Goal: Task Accomplishment & Management: Manage account settings

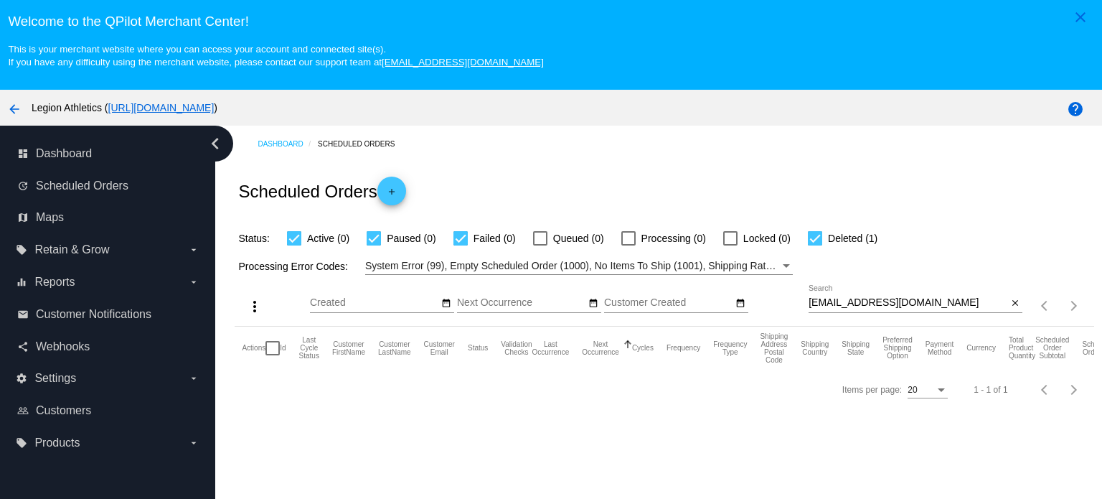
click at [865, 299] on input "[EMAIL_ADDRESS][DOMAIN_NAME]" at bounding box center [908, 302] width 199 height 11
paste input "sgrow0929"
type input "[EMAIL_ADDRESS][DOMAIN_NAME]"
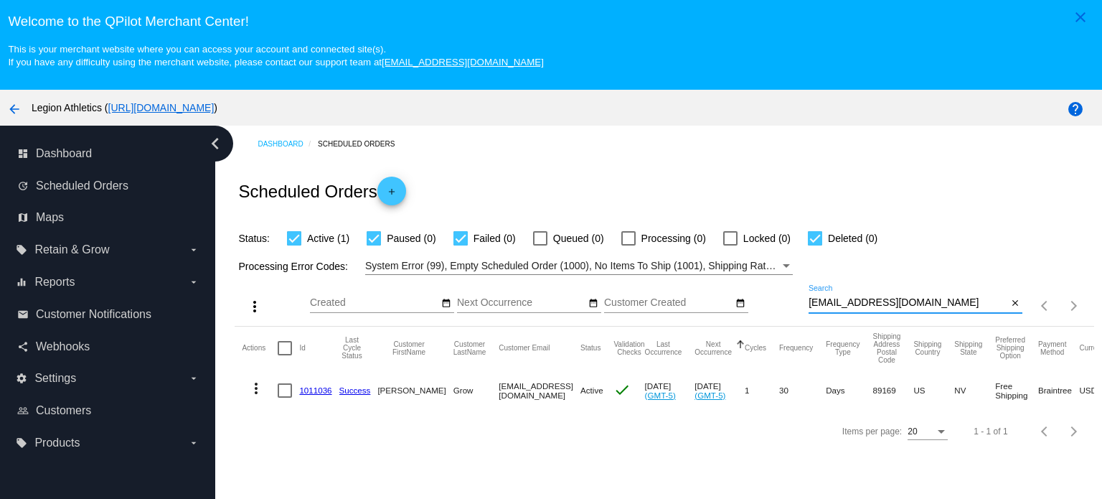
click at [316, 392] on link "1011036" at bounding box center [315, 389] width 32 height 9
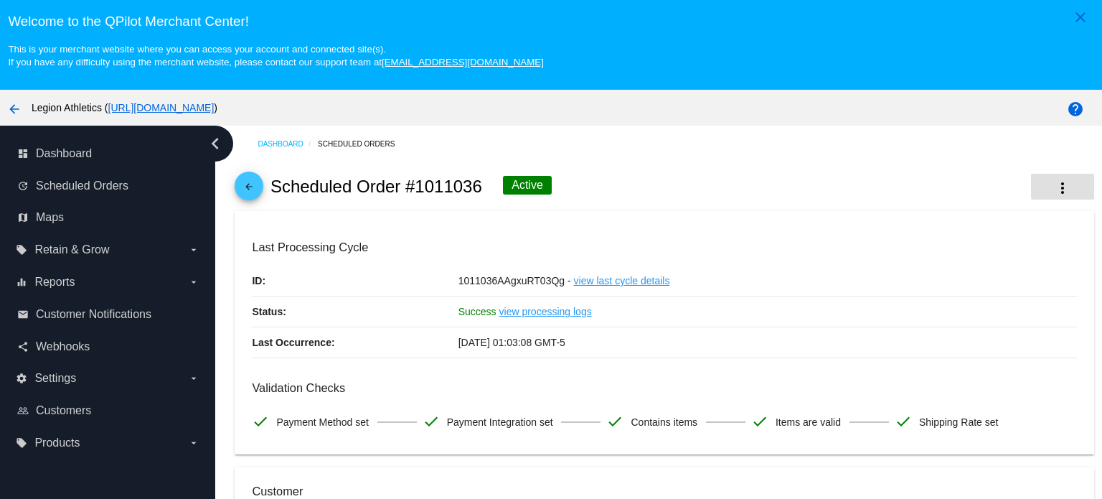
click at [1051, 180] on button "more_vert" at bounding box center [1062, 187] width 63 height 26
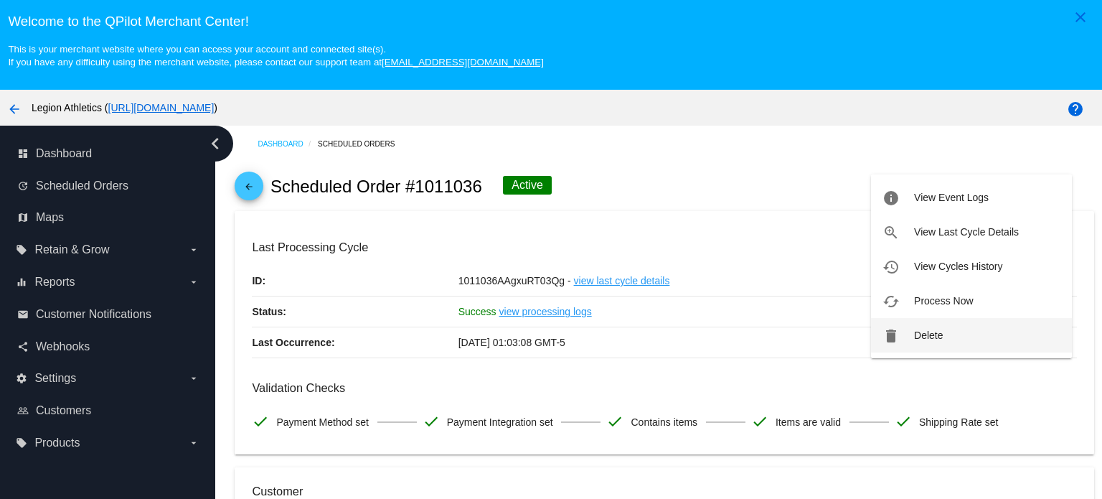
click at [931, 339] on span "Delete" at bounding box center [928, 334] width 29 height 11
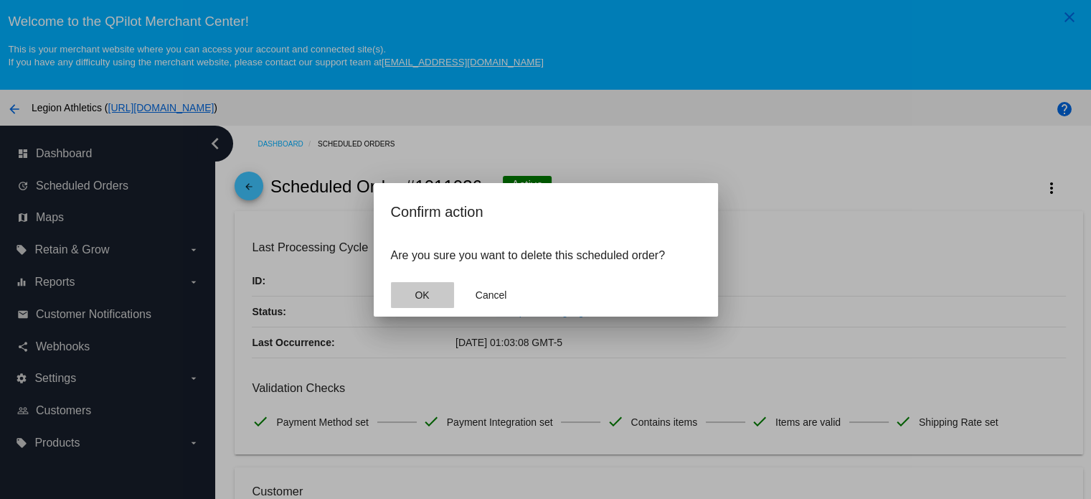
drag, startPoint x: 407, startPoint y: 297, endPoint x: 426, endPoint y: 288, distance: 21.2
click at [407, 298] on button "OK" at bounding box center [422, 295] width 63 height 26
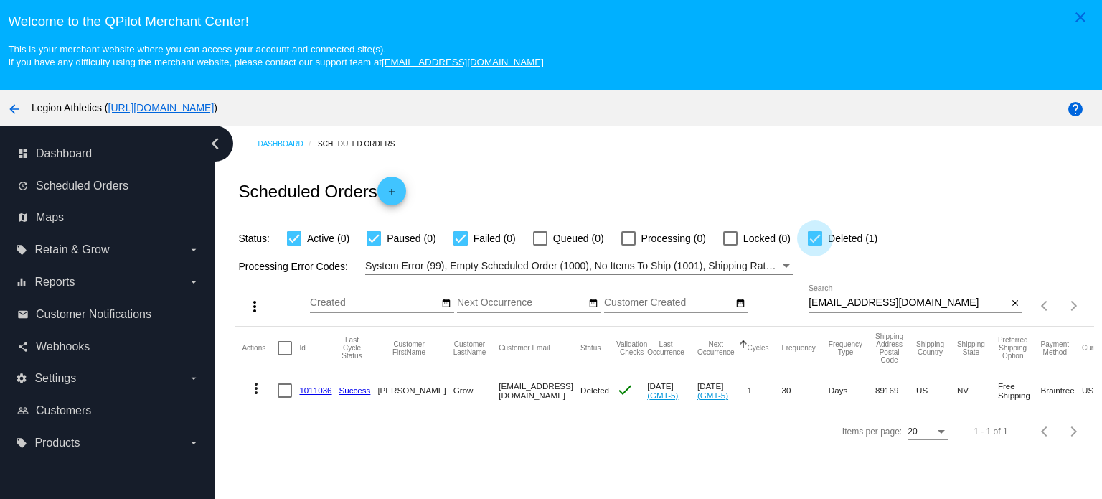
click at [829, 240] on span "Deleted (1)" at bounding box center [853, 238] width 50 height 17
click at [815, 245] on input "Deleted (1)" at bounding box center [814, 245] width 1 height 1
checkbox input "false"
